Goal: Transaction & Acquisition: Purchase product/service

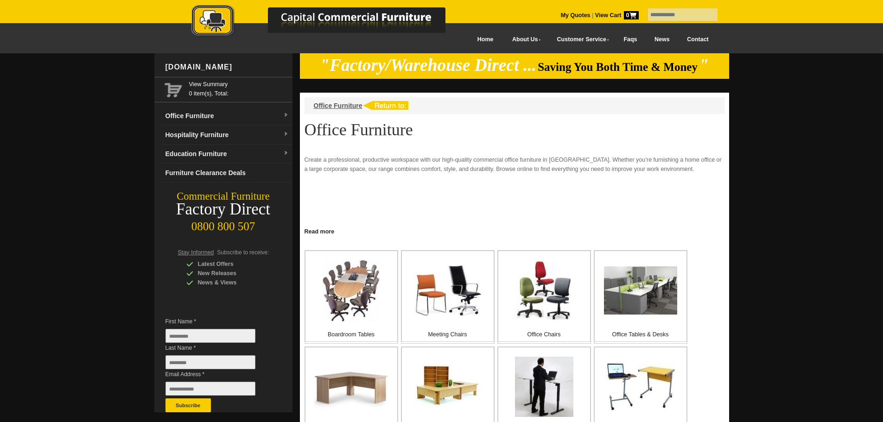
click at [656, 17] on input "text" at bounding box center [682, 14] width 69 height 13
type input "**********"
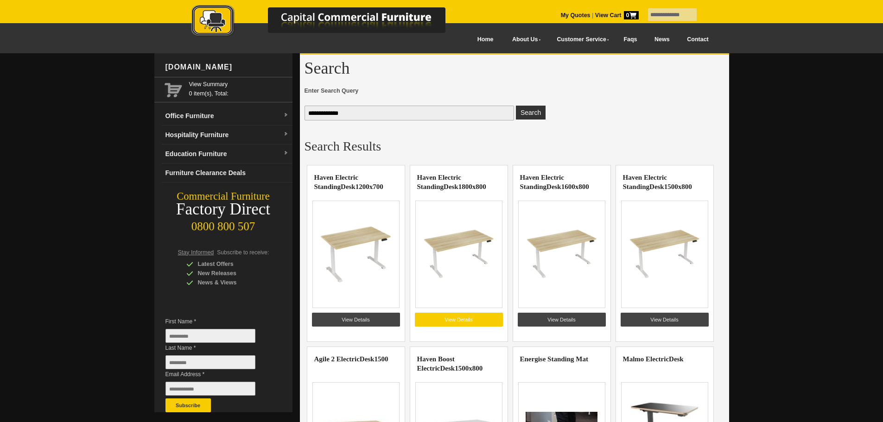
click at [466, 318] on link "View Details" at bounding box center [459, 320] width 88 height 14
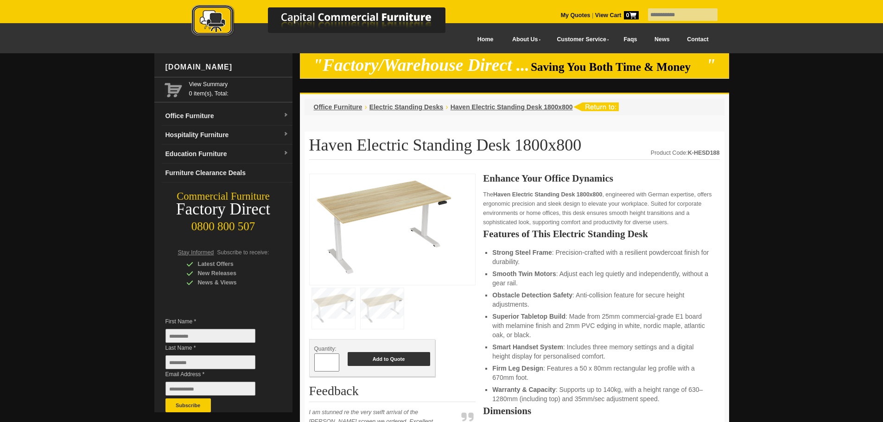
click at [380, 360] on button "Add to Quote" at bounding box center [388, 359] width 82 height 14
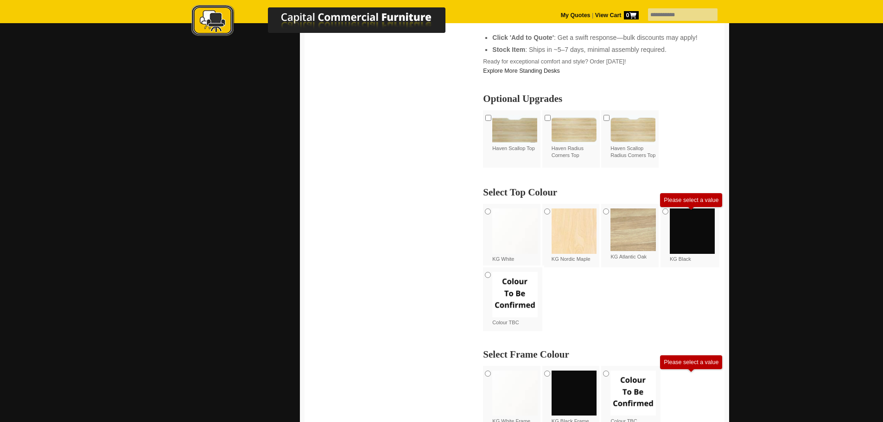
click at [679, 235] on img at bounding box center [691, 230] width 45 height 45
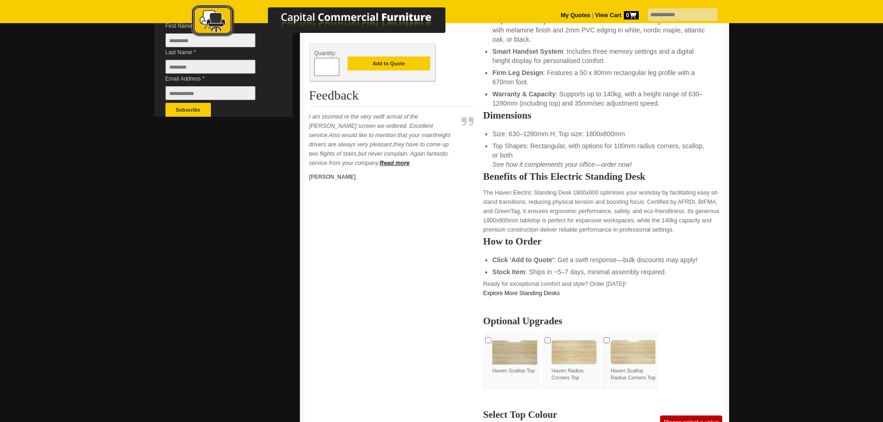
scroll to position [147, 0]
